Goal: Task Accomplishment & Management: Complete application form

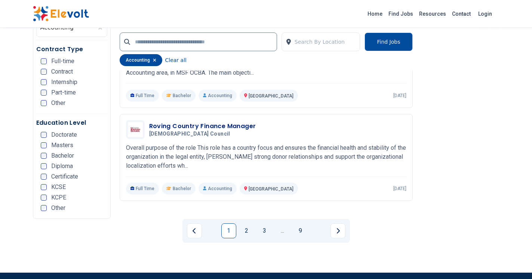
scroll to position [1595, 0]
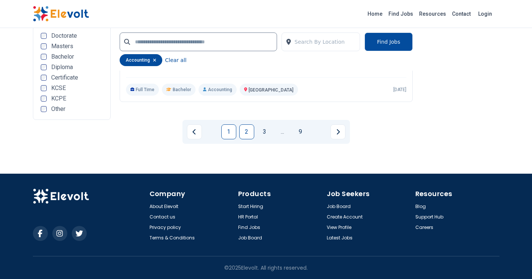
click at [245, 133] on link "2" at bounding box center [246, 131] width 15 height 15
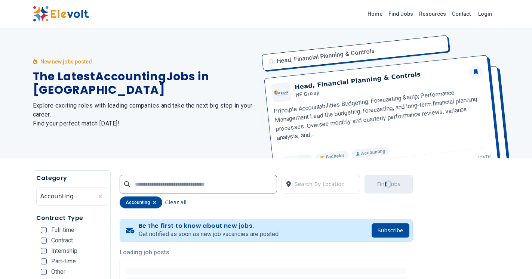
scroll to position [0, 0]
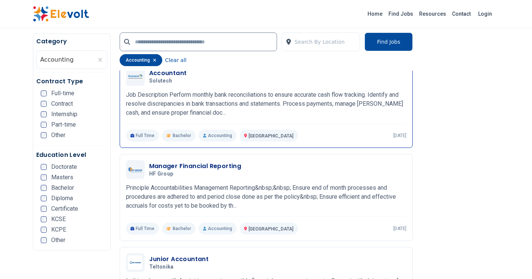
scroll to position [191, 0]
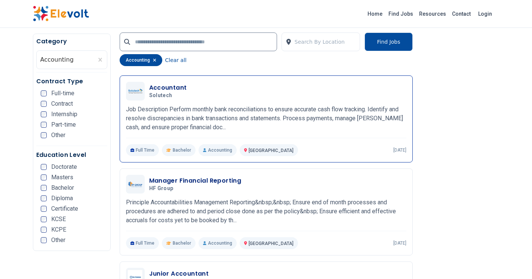
click at [158, 93] on span "Solutech" at bounding box center [160, 95] width 23 height 7
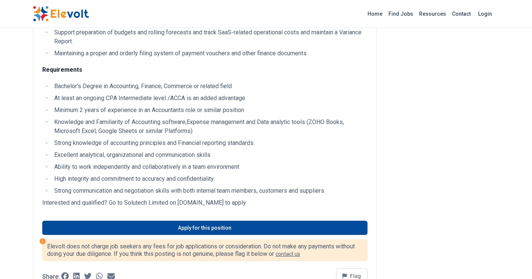
scroll to position [229, 0]
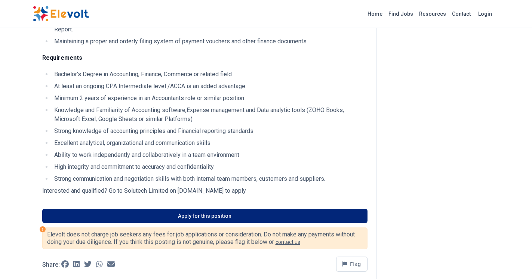
click at [72, 218] on link "Apply for this position" at bounding box center [204, 216] width 325 height 14
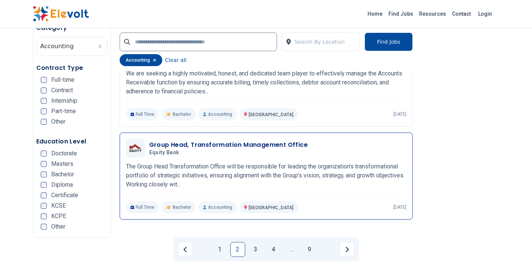
scroll to position [1486, 0]
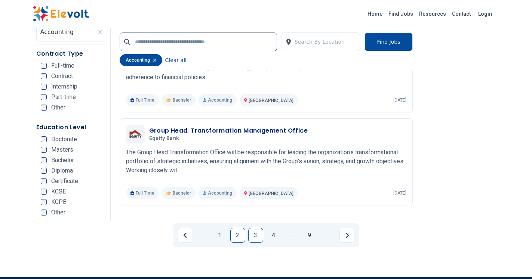
click at [258, 234] on link "3" at bounding box center [255, 235] width 15 height 15
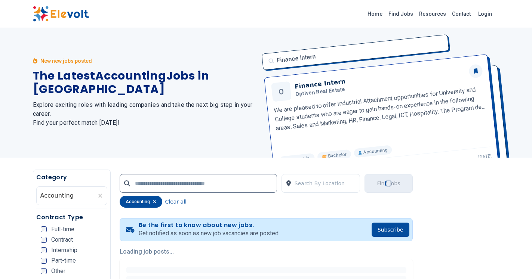
scroll to position [0, 0]
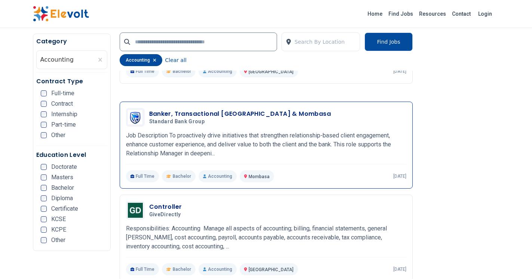
scroll to position [1524, 0]
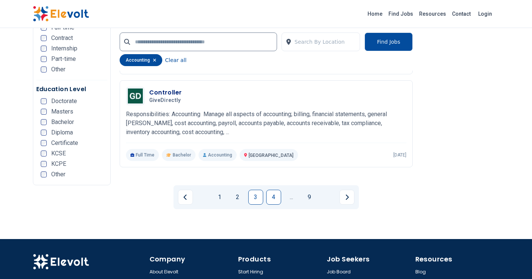
click at [271, 197] on link "4" at bounding box center [273, 197] width 15 height 15
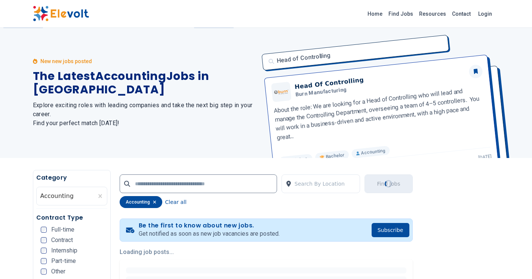
scroll to position [0, 0]
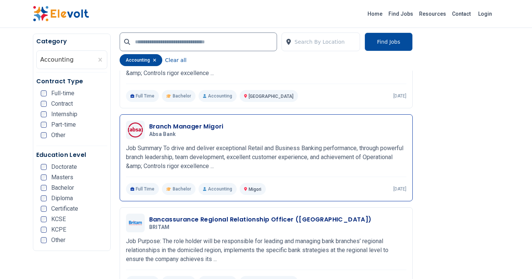
scroll to position [343, 0]
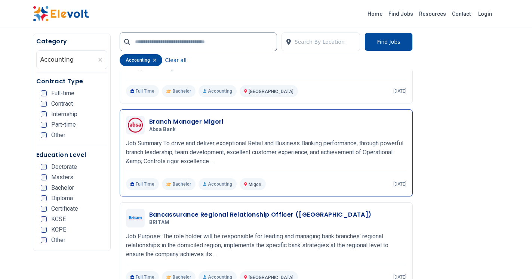
click at [184, 123] on h3 "Branch Manager Migori" at bounding box center [186, 121] width 74 height 9
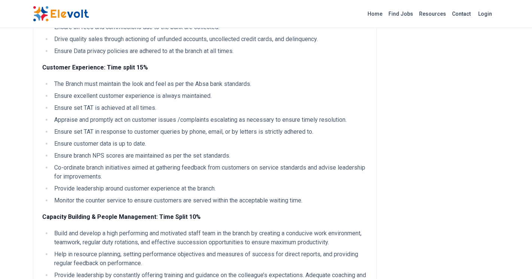
scroll to position [1067, 0]
